Goal: Find contact information: Obtain details needed to contact an individual or organization

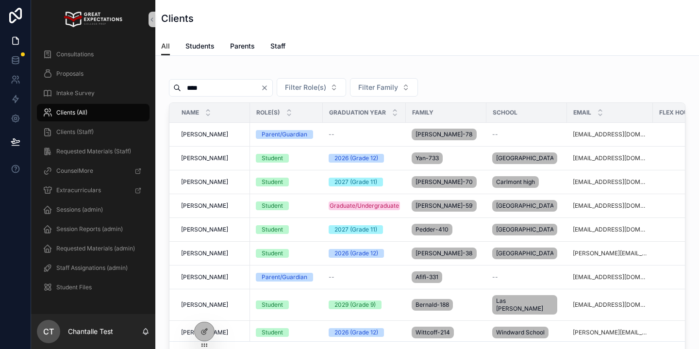
click at [234, 87] on input "****" at bounding box center [221, 88] width 80 height 14
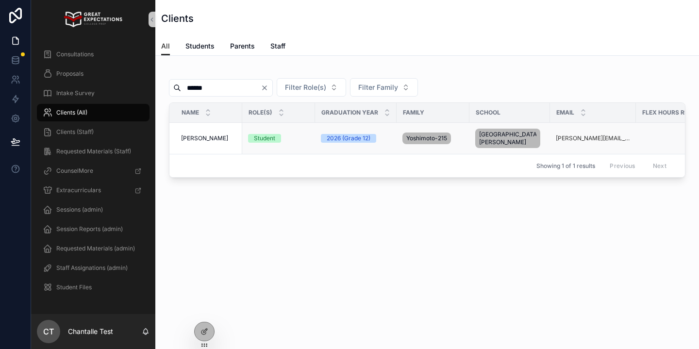
type input "******"
click at [216, 142] on span "[PERSON_NAME]" at bounding box center [204, 138] width 47 height 8
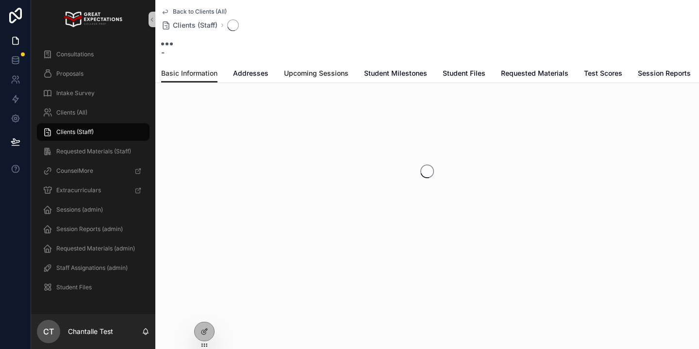
click at [321, 73] on span "Upcoming Sessions" at bounding box center [316, 73] width 65 height 10
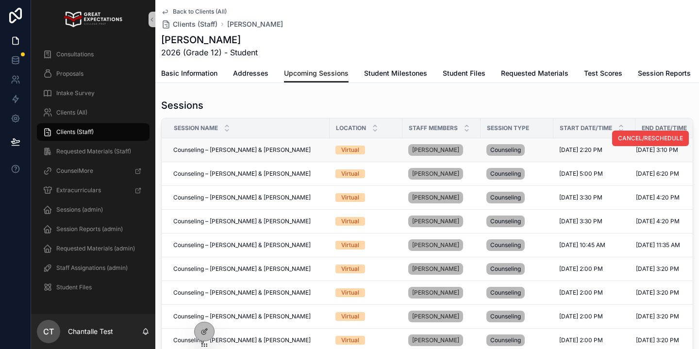
scroll to position [0, 17]
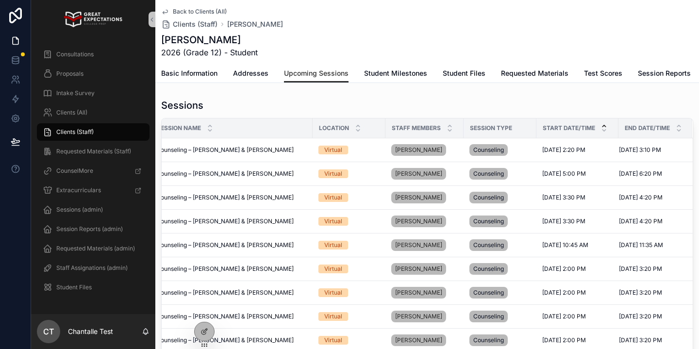
click at [605, 124] on icon "scrollable content" at bounding box center [604, 126] width 6 height 6
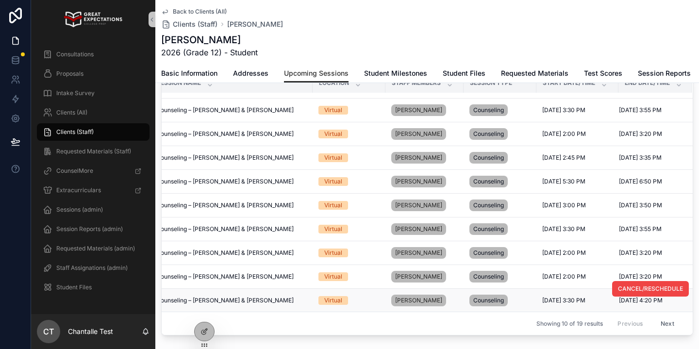
scroll to position [90, 0]
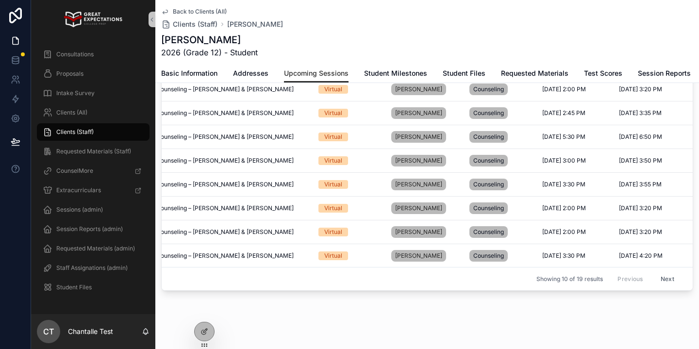
click at [668, 278] on button "Next" at bounding box center [666, 278] width 27 height 15
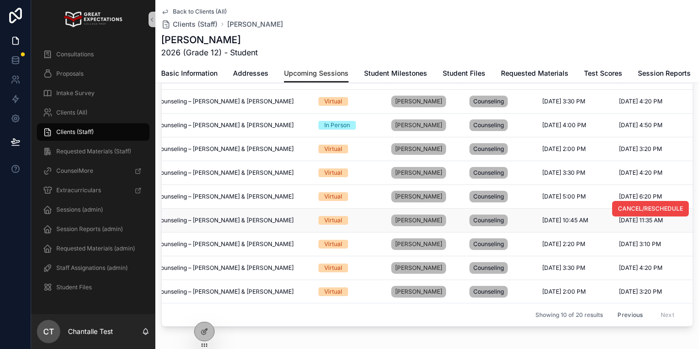
scroll to position [55, 0]
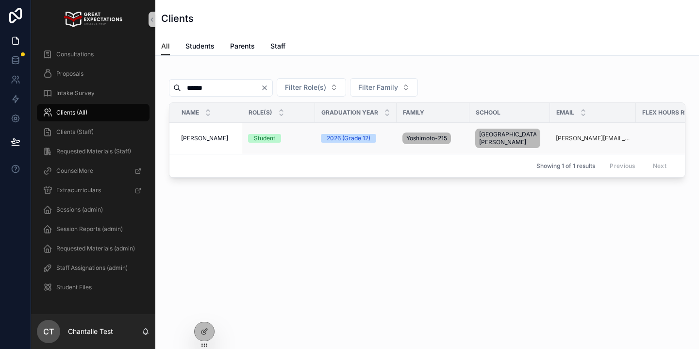
scroll to position [0, 239]
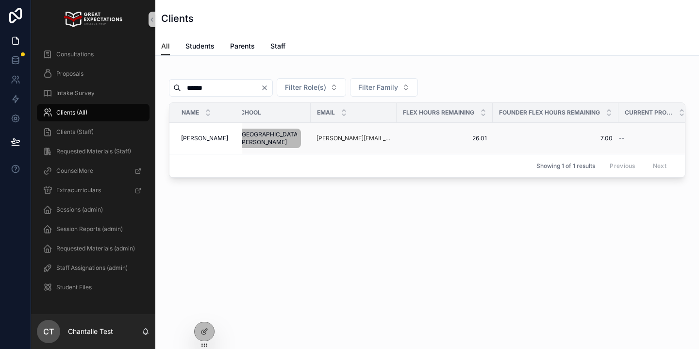
click at [212, 137] on span "[PERSON_NAME]" at bounding box center [204, 138] width 47 height 8
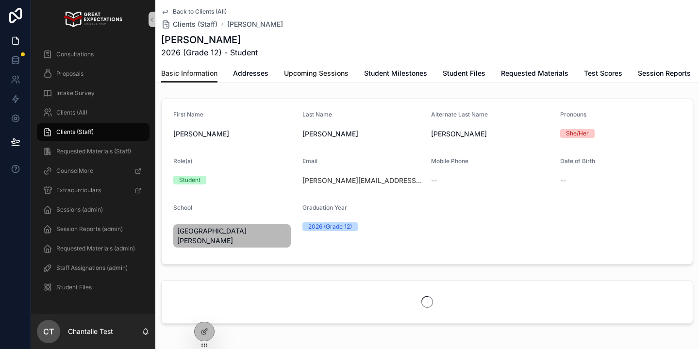
click at [323, 80] on link "Upcoming Sessions" at bounding box center [316, 74] width 65 height 19
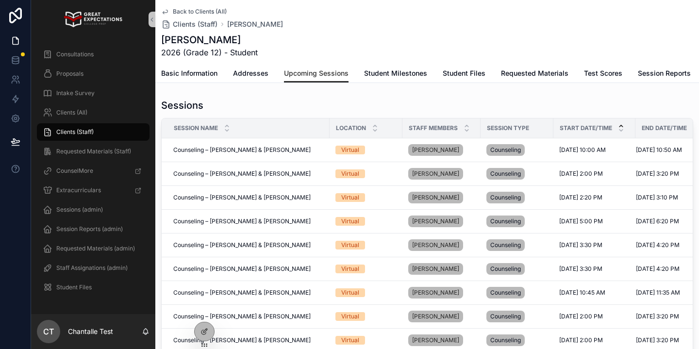
click at [622, 125] on icon "scrollable content" at bounding box center [621, 126] width 6 height 6
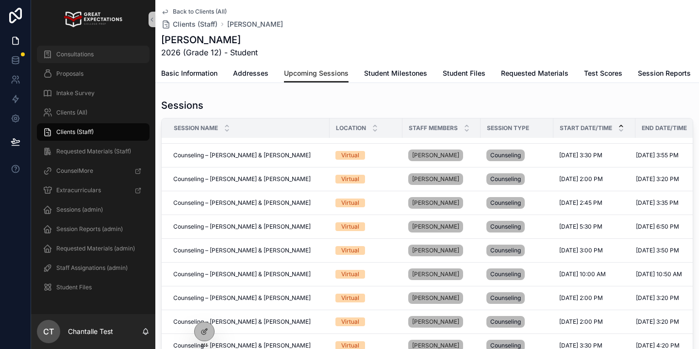
click at [107, 61] on div "Consultations" at bounding box center [93, 55] width 101 height 16
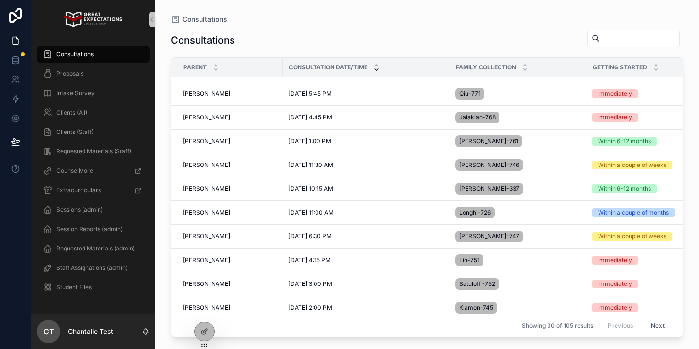
scroll to position [477, 0]
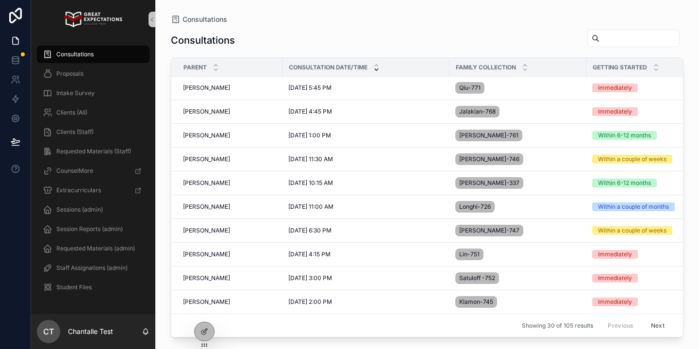
click at [652, 323] on button "Next" at bounding box center [657, 325] width 27 height 15
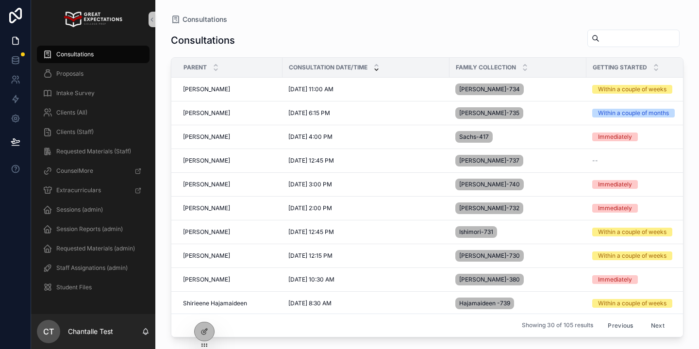
click at [599, 38] on input "scrollable content" at bounding box center [639, 39] width 80 height 14
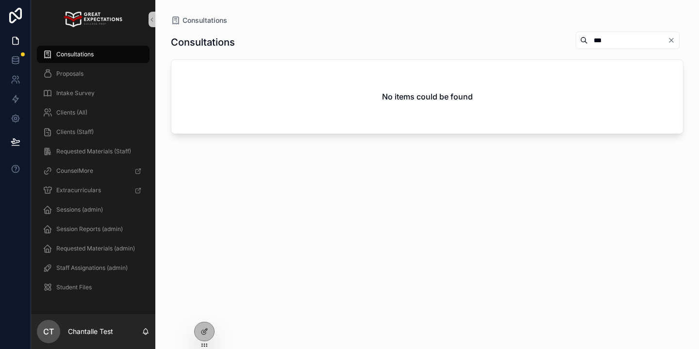
click at [600, 33] on div "***" at bounding box center [627, 40] width 104 height 17
click at [592, 42] on input "***" at bounding box center [627, 40] width 80 height 14
type input "*****"
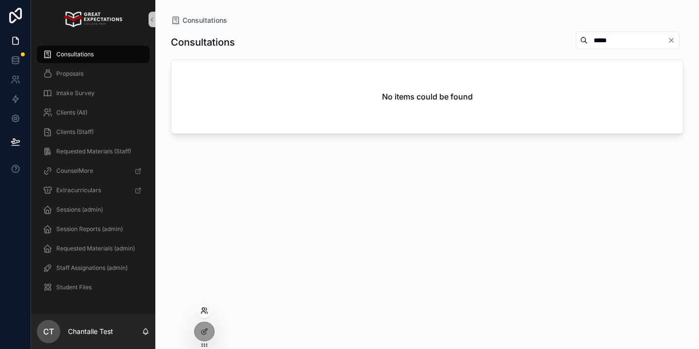
click at [205, 307] on icon at bounding box center [204, 311] width 8 height 8
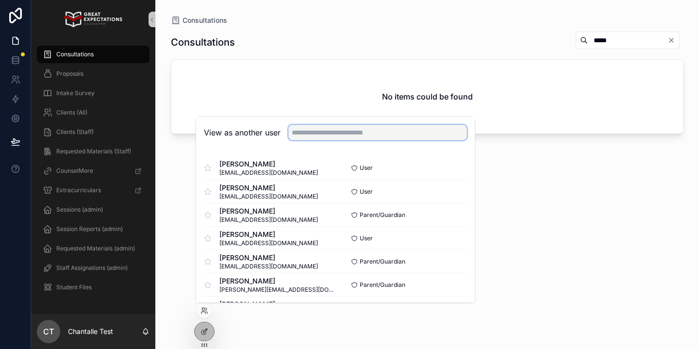
click at [327, 133] on input "text" at bounding box center [377, 133] width 179 height 16
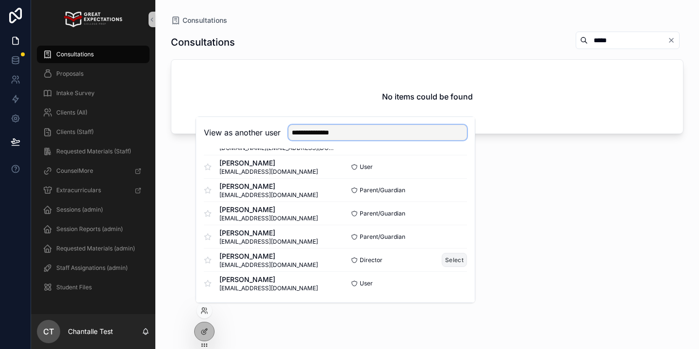
type input "**********"
click at [459, 260] on button "Select" at bounding box center [453, 260] width 25 height 14
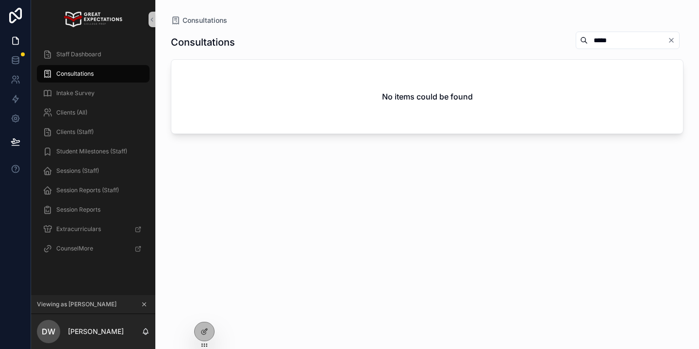
click at [102, 70] on div "Consultations" at bounding box center [93, 74] width 101 height 16
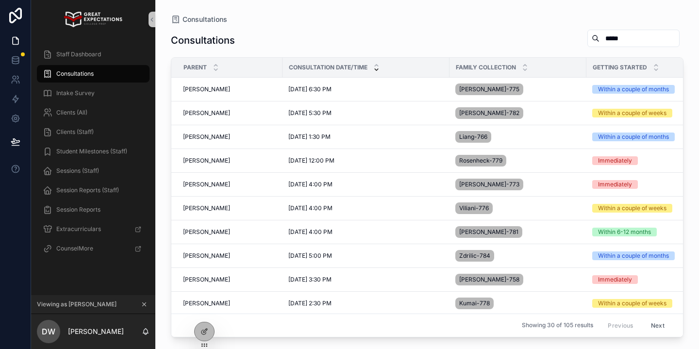
click at [626, 34] on input "*****" at bounding box center [639, 39] width 80 height 14
type input "******"
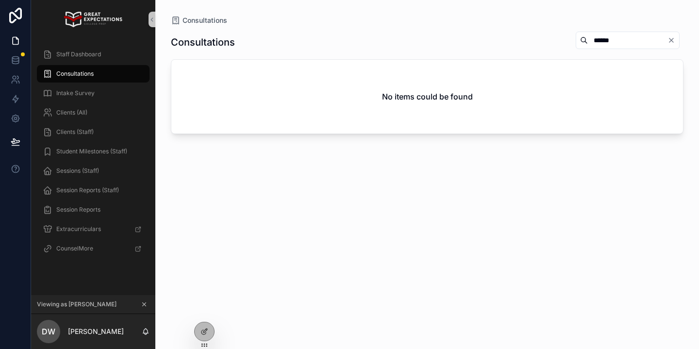
click at [145, 303] on icon "scrollable content" at bounding box center [144, 304] width 3 height 3
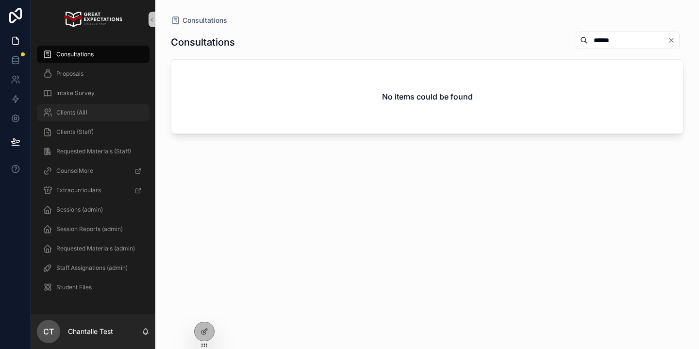
click at [69, 111] on span "Clients (All)" at bounding box center [71, 113] width 31 height 8
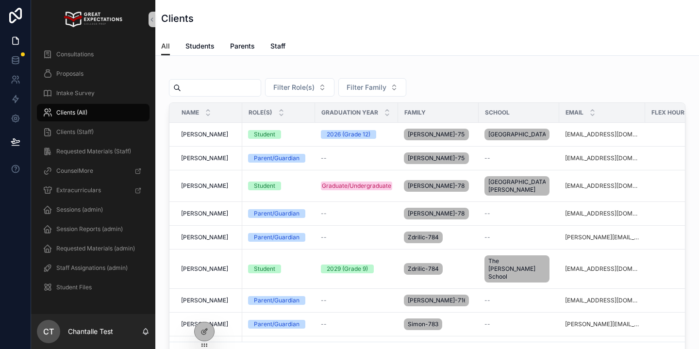
click at [234, 90] on input "scrollable content" at bounding box center [221, 88] width 80 height 14
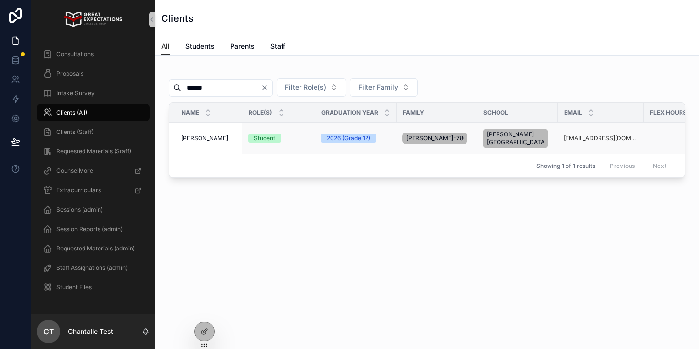
type input "******"
click at [228, 137] on span "[PERSON_NAME]" at bounding box center [204, 138] width 47 height 8
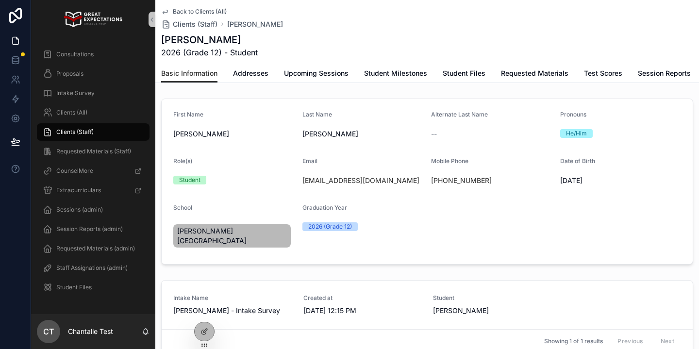
scroll to position [74, 0]
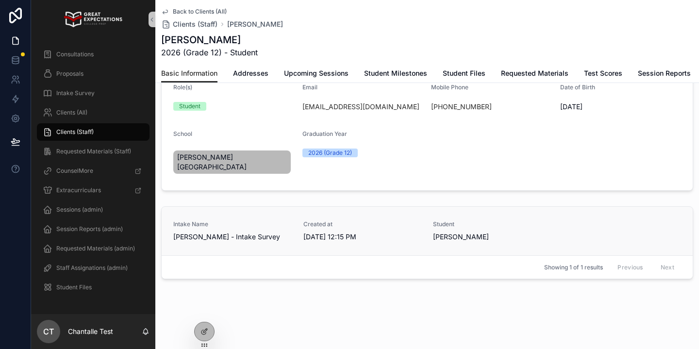
click at [360, 232] on span "8/21/2025 12:15 PM" at bounding box center [362, 237] width 118 height 10
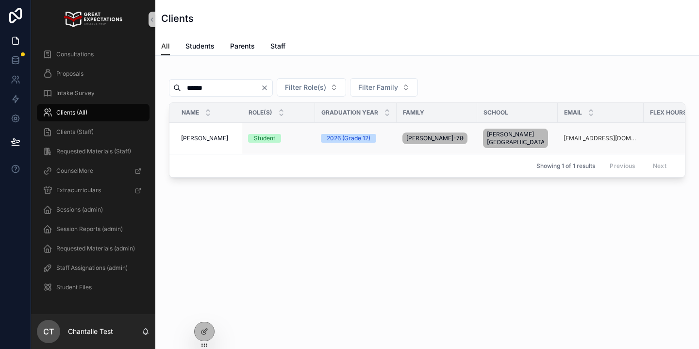
click at [197, 144] on td "Benjamin Leon Velarde Benjamin Leon Velarde" at bounding box center [205, 139] width 73 height 32
click at [196, 135] on span "[PERSON_NAME]" at bounding box center [204, 138] width 47 height 8
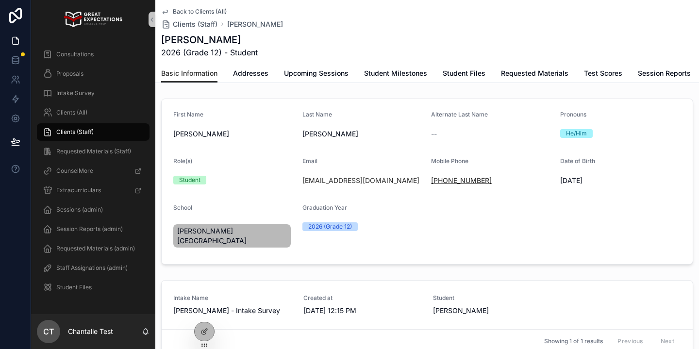
drag, startPoint x: 514, startPoint y: 179, endPoint x: 440, endPoint y: 179, distance: 73.3
click at [440, 179] on div "+1 310-666-6803" at bounding box center [491, 181] width 121 height 10
copy link "310-666-6803"
click at [116, 58] on div "Consultations" at bounding box center [93, 55] width 101 height 16
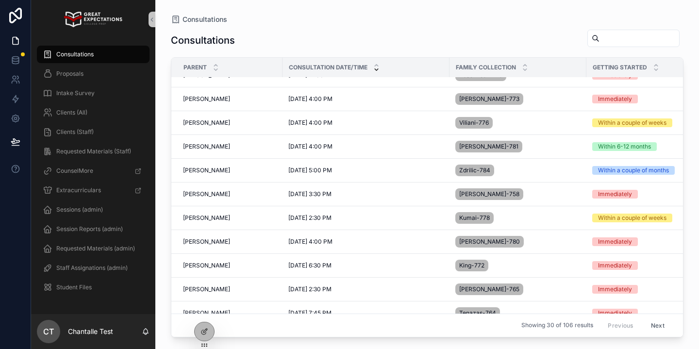
scroll to position [87, 0]
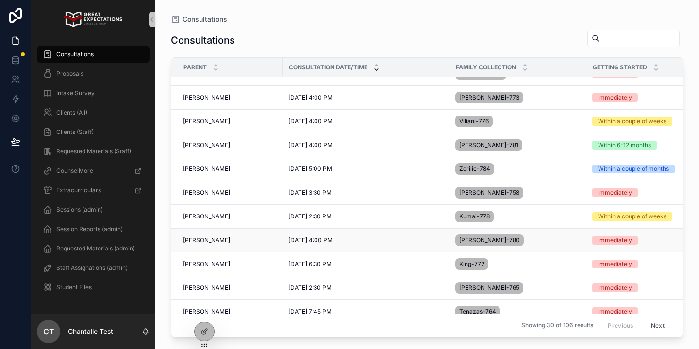
click at [230, 240] on span "[PERSON_NAME]" at bounding box center [206, 240] width 47 height 8
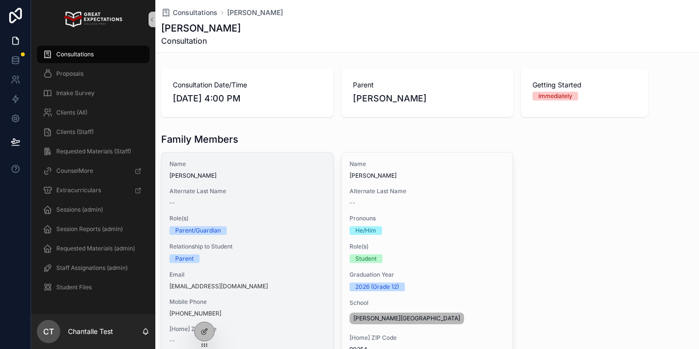
click at [289, 171] on div "Name Heather Colwell" at bounding box center [247, 169] width 156 height 19
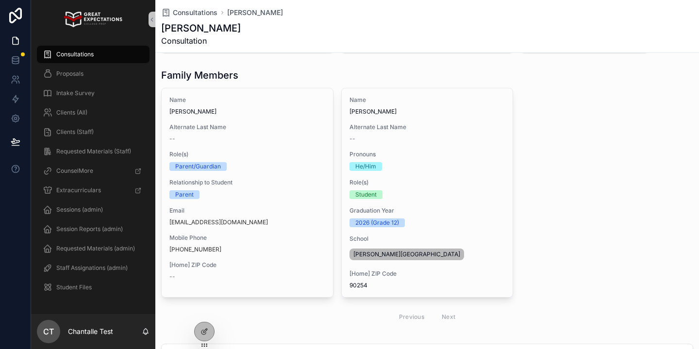
scroll to position [65, 0]
click at [213, 78] on h1 "Family Members" at bounding box center [199, 75] width 77 height 14
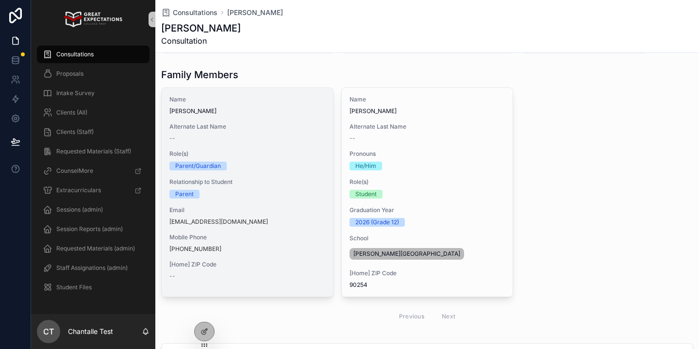
click at [261, 148] on div "Name Heather Colwell Alternate Last Name -- Role(s) Parent/Guardian Relationshi…" at bounding box center [247, 188] width 171 height 200
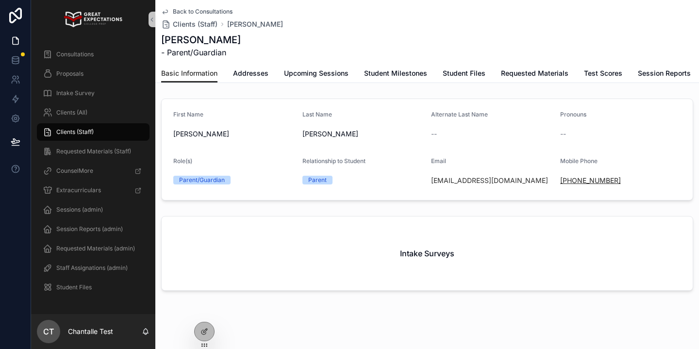
drag, startPoint x: 629, startPoint y: 183, endPoint x: 569, endPoint y: 183, distance: 60.2
click at [569, 183] on div "+1 301-748-6955" at bounding box center [620, 181] width 121 height 10
copy link "301-748-6955"
click at [124, 113] on div "Clients (All)" at bounding box center [93, 113] width 101 height 16
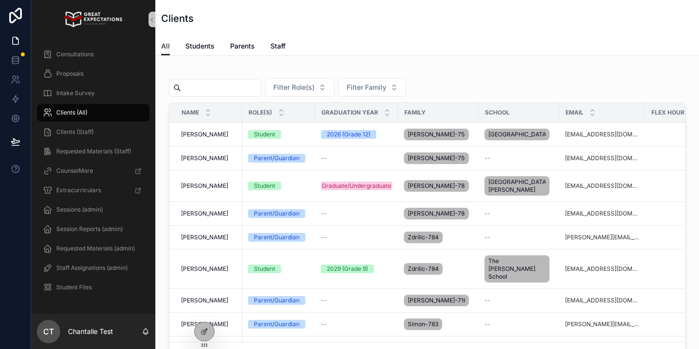
click at [215, 87] on input "scrollable content" at bounding box center [221, 88] width 80 height 14
type input "******"
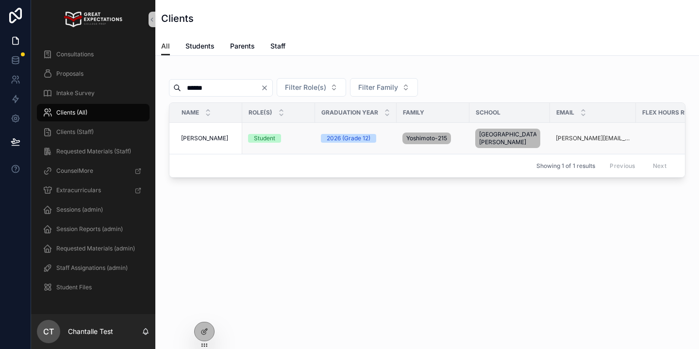
click at [215, 136] on span "[PERSON_NAME]" at bounding box center [204, 138] width 47 height 8
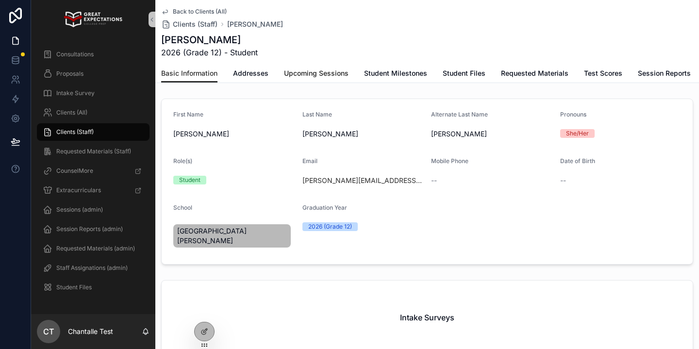
click at [321, 75] on span "Upcoming Sessions" at bounding box center [316, 73] width 65 height 10
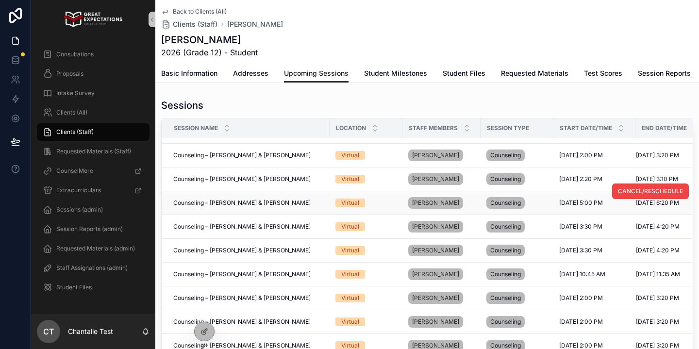
scroll to position [98, 0]
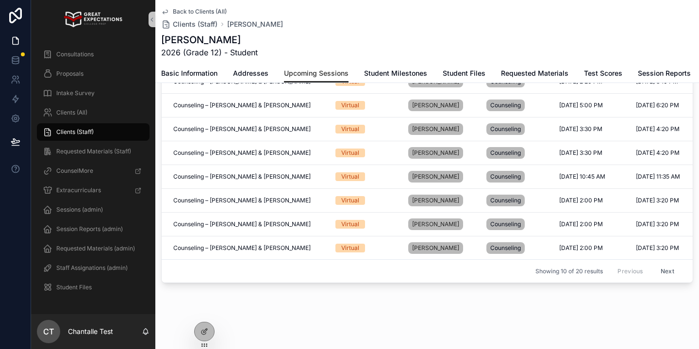
click at [669, 273] on button "Next" at bounding box center [666, 270] width 27 height 15
